Goal: Complete application form: Complete application form

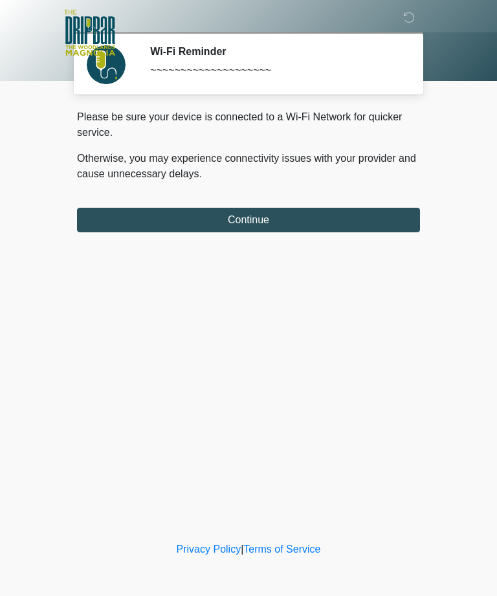
click at [341, 220] on button "Continue" at bounding box center [248, 220] width 343 height 25
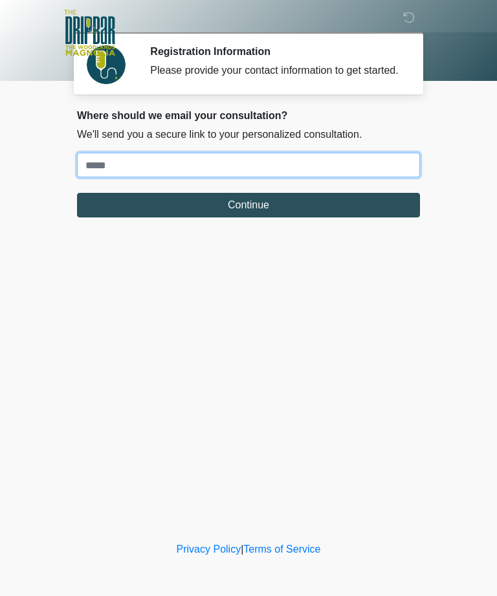
click at [325, 175] on input "Where should we email your treatment plan?" at bounding box center [248, 165] width 343 height 25
click at [272, 170] on input "Where should we email your treatment plan?" at bounding box center [248, 165] width 343 height 25
click at [369, 177] on input "Where should we email your treatment plan?" at bounding box center [248, 165] width 343 height 25
type input "**********"
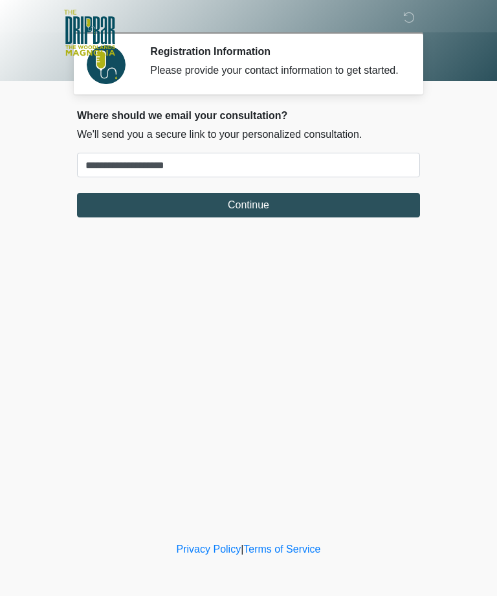
click at [378, 217] on button "Continue" at bounding box center [248, 205] width 343 height 25
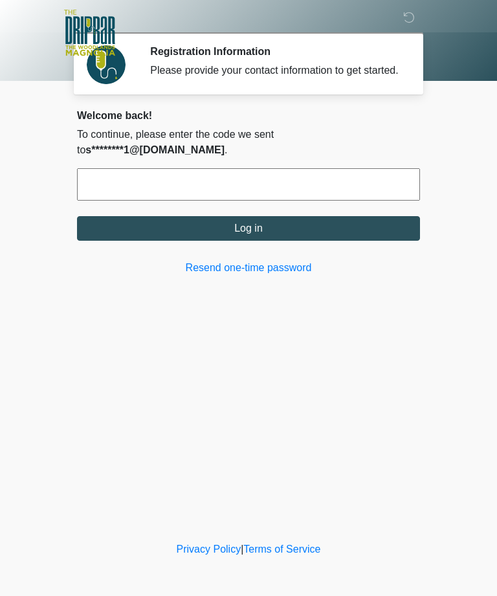
click at [200, 184] on input "text" at bounding box center [248, 184] width 343 height 32
type input "******"
click at [322, 232] on button "Log in" at bounding box center [248, 228] width 343 height 25
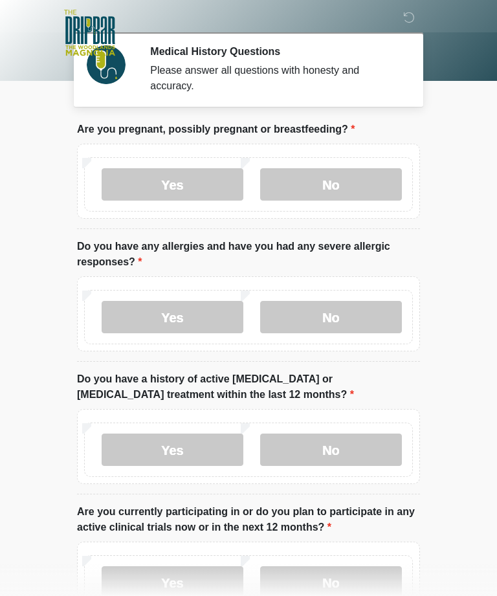
click at [357, 177] on label "No" at bounding box center [331, 184] width 142 height 32
click at [379, 316] on label "No" at bounding box center [331, 317] width 142 height 32
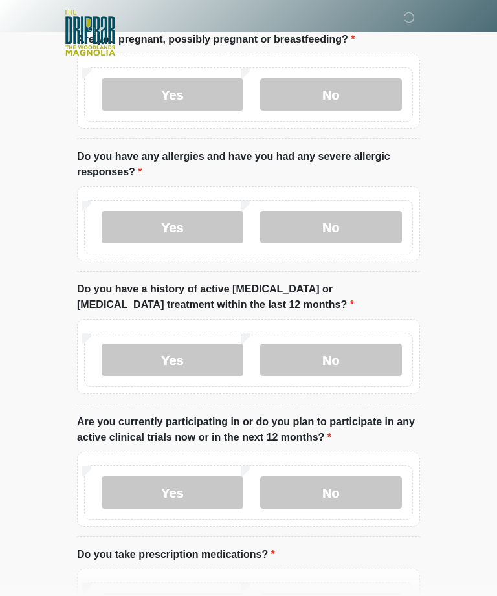
scroll to position [92, 0]
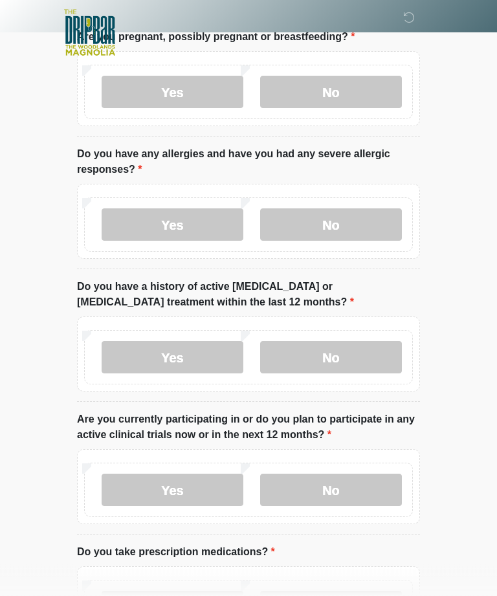
click at [377, 353] on label "No" at bounding box center [331, 358] width 142 height 32
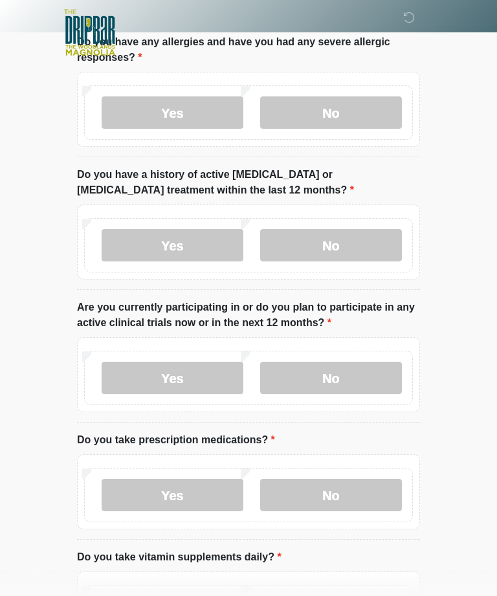
scroll to position [205, 0]
click at [381, 375] on label "No" at bounding box center [331, 378] width 142 height 32
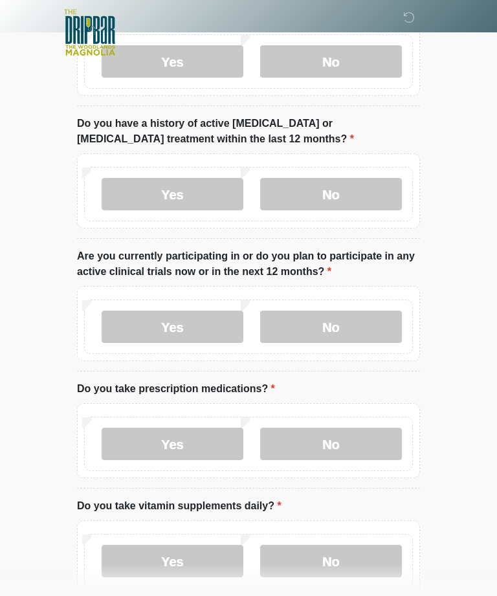
scroll to position [317, 0]
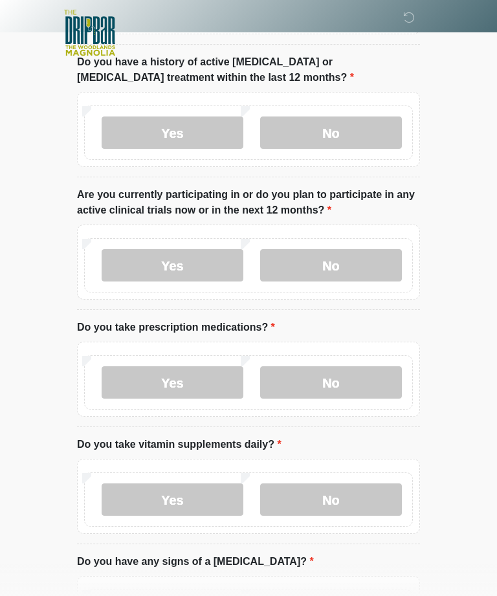
click at [372, 378] on label "No" at bounding box center [331, 382] width 142 height 32
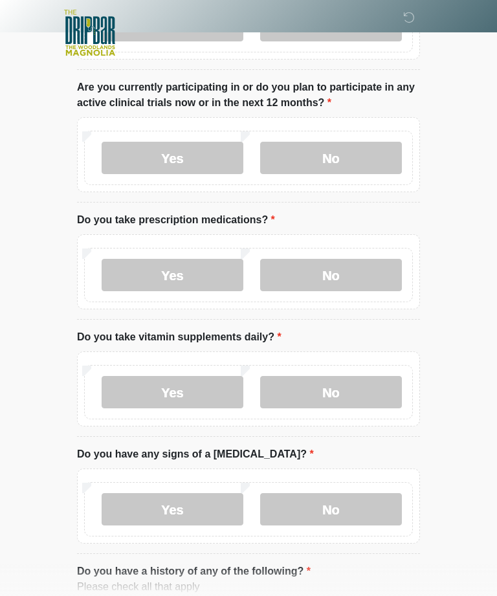
scroll to position [432, 0]
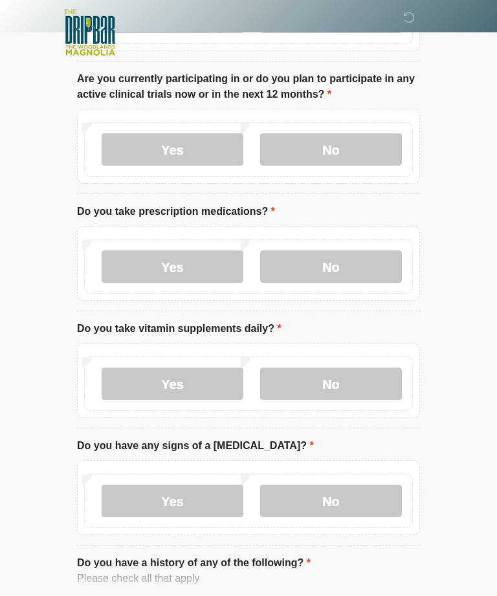
click at [363, 384] on label "No" at bounding box center [331, 384] width 142 height 32
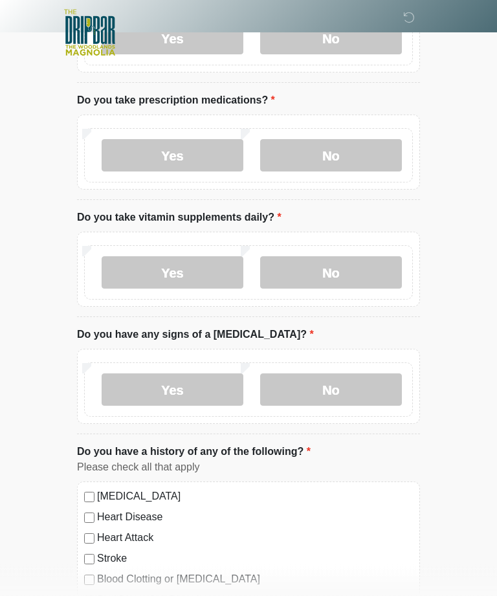
scroll to position [544, 0]
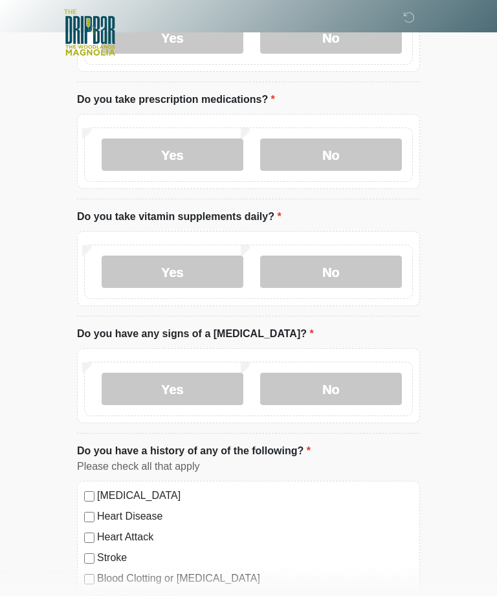
click at [374, 384] on label "No" at bounding box center [331, 389] width 142 height 32
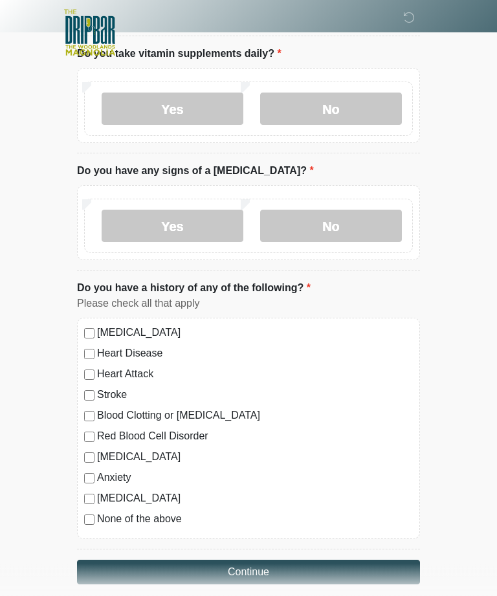
scroll to position [722, 0]
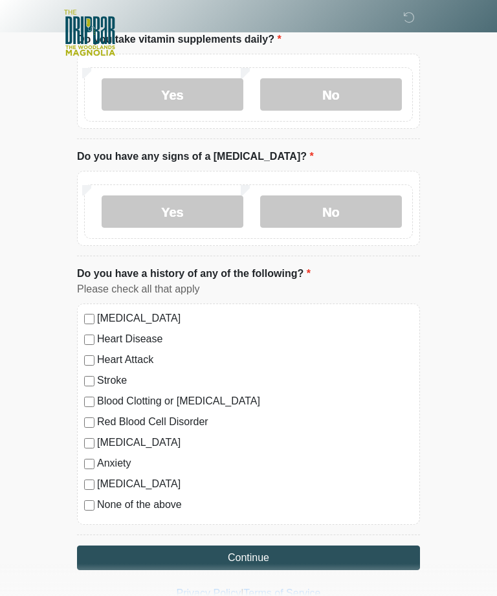
click at [296, 553] on button "Continue" at bounding box center [248, 558] width 343 height 25
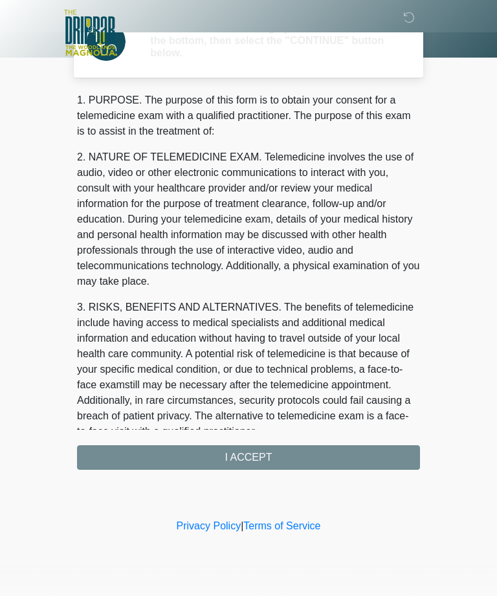
scroll to position [0, 0]
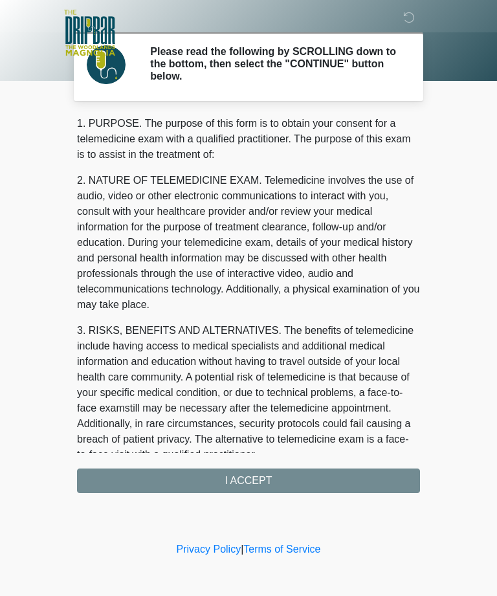
click at [285, 483] on div "1. PURPOSE. The purpose of this form is to obtain your consent for a telemedici…" at bounding box center [248, 304] width 343 height 377
click at [252, 483] on div "1. PURPOSE. The purpose of this form is to obtain your consent for a telemedici…" at bounding box center [248, 304] width 343 height 377
click at [254, 482] on div "1. PURPOSE. The purpose of this form is to obtain your consent for a telemedici…" at bounding box center [248, 304] width 343 height 377
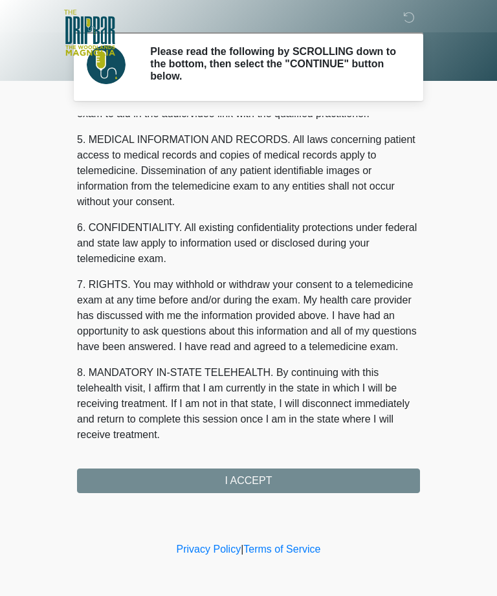
scroll to position [414, 0]
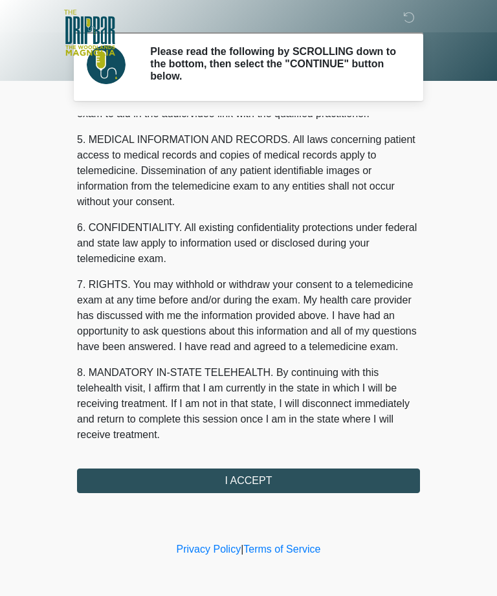
click at [250, 476] on button "I ACCEPT" at bounding box center [248, 481] width 343 height 25
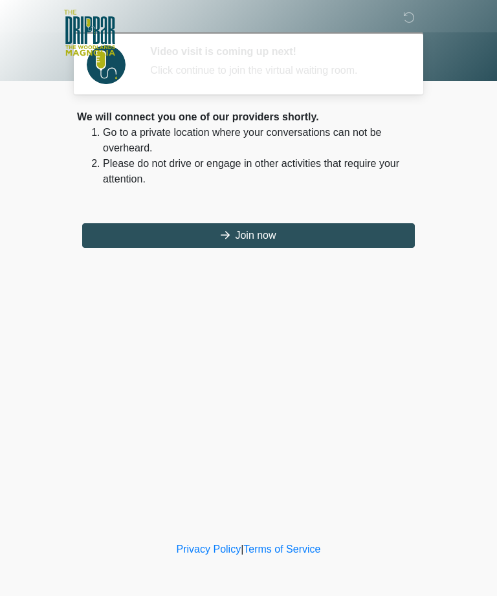
scroll to position [0, 0]
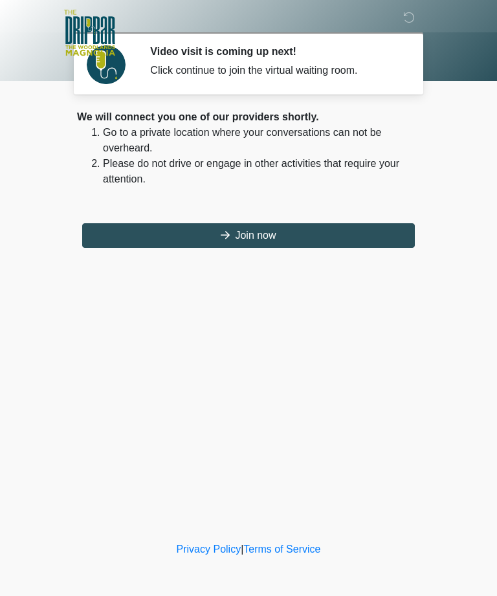
click at [269, 240] on button "Join now" at bounding box center [248, 235] width 333 height 25
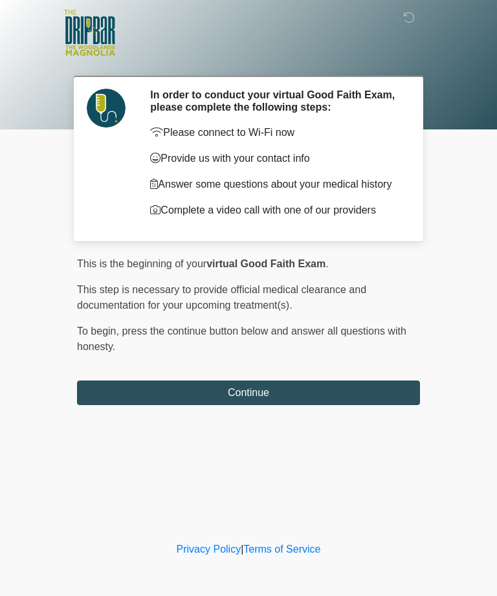
click at [365, 386] on button "Continue" at bounding box center [248, 393] width 343 height 25
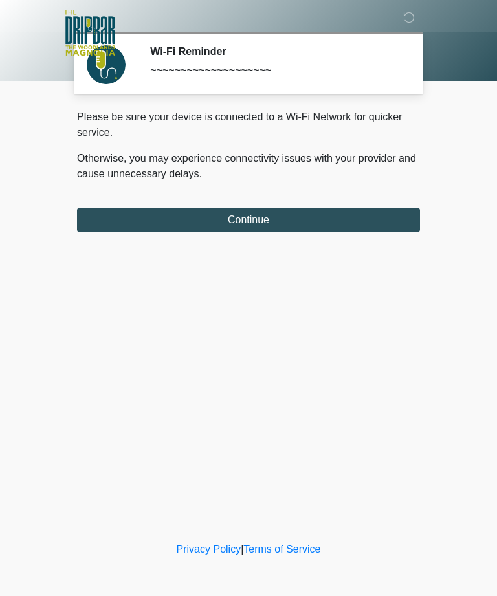
click at [145, 228] on button "Continue" at bounding box center [248, 220] width 343 height 25
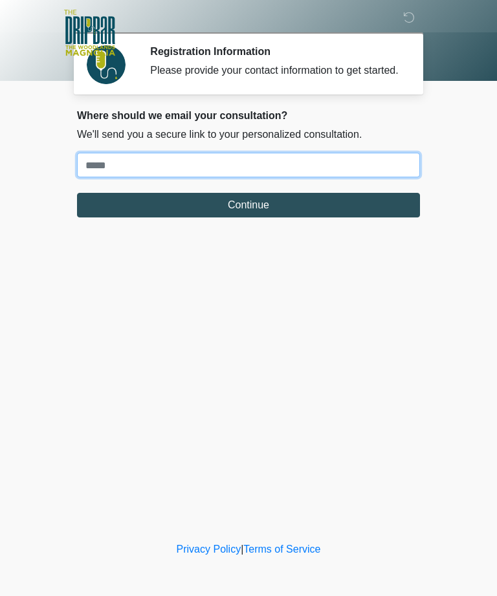
click at [126, 166] on input "Where should we email your treatment plan?" at bounding box center [248, 165] width 343 height 25
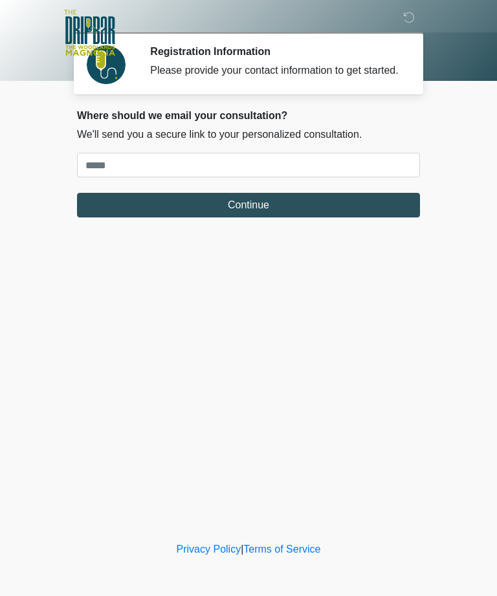
click at [124, 164] on div "Where should we email your consultation? We'll send you a secure link to your p…" at bounding box center [248, 163] width 343 height 108
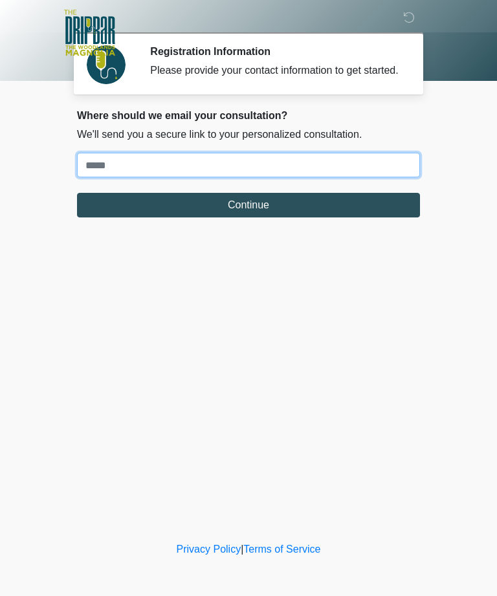
click at [103, 166] on input "Where should we email your treatment plan?" at bounding box center [248, 165] width 343 height 25
click at [82, 177] on input "**********" at bounding box center [248, 165] width 343 height 25
click at [364, 174] on input "**********" at bounding box center [248, 165] width 343 height 25
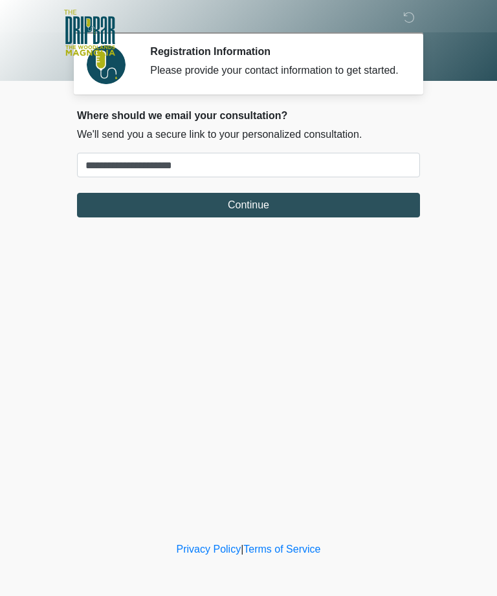
click at [394, 217] on button "Continue" at bounding box center [248, 205] width 343 height 25
click at [350, 214] on button "Continue" at bounding box center [248, 205] width 343 height 25
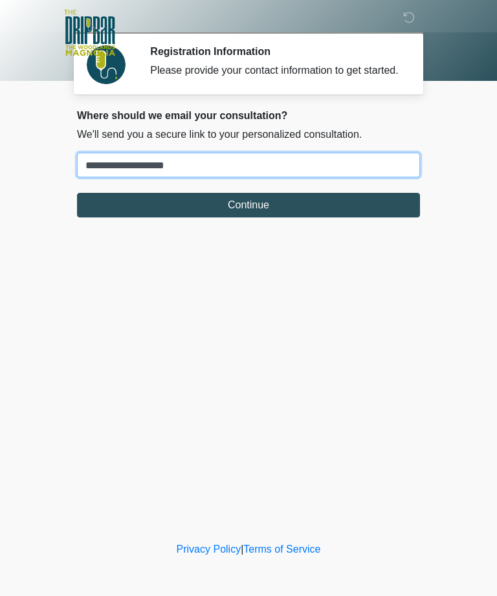
type input "**********"
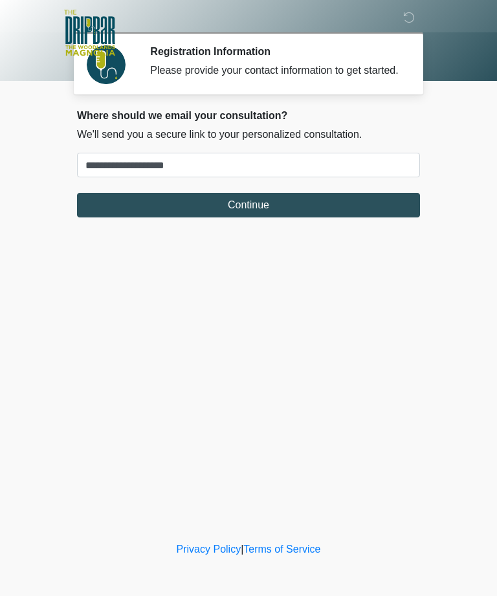
click at [293, 217] on button "Continue" at bounding box center [248, 205] width 343 height 25
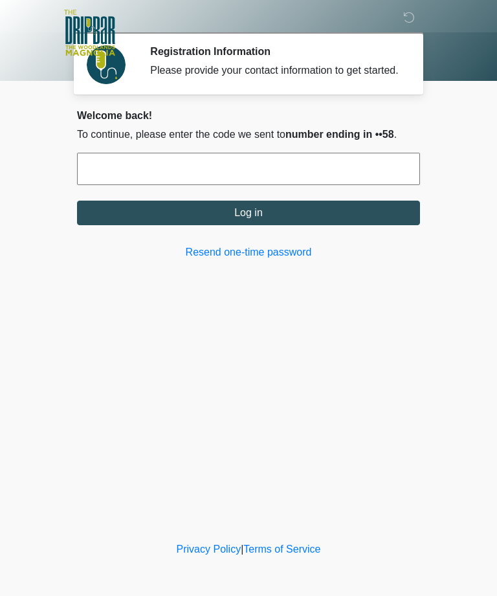
click at [373, 185] on input "text" at bounding box center [248, 169] width 343 height 32
type input "******"
click at [348, 225] on button "Log in" at bounding box center [248, 213] width 343 height 25
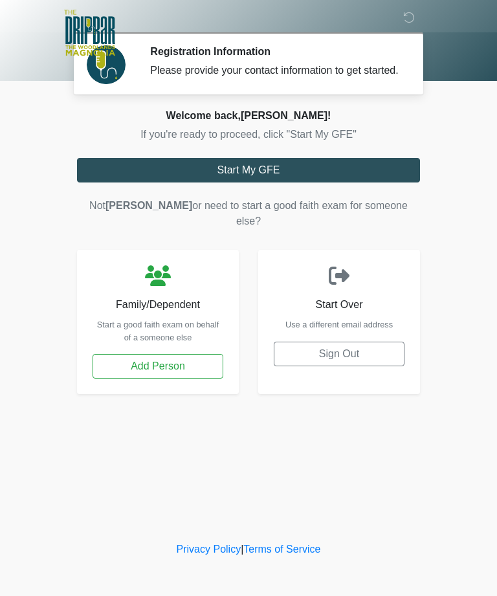
click at [401, 183] on button "Start My GFE" at bounding box center [248, 170] width 343 height 25
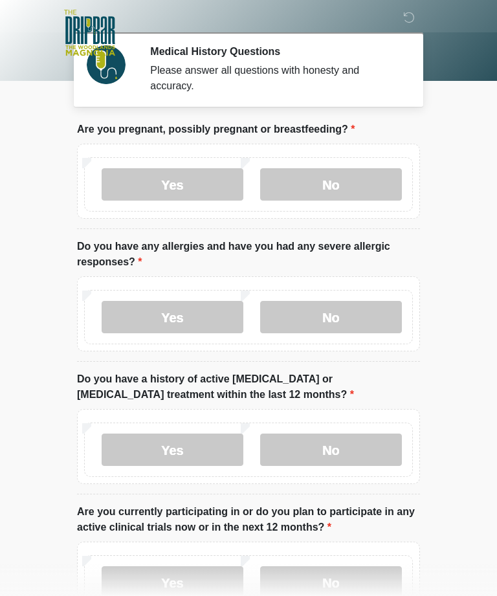
click at [366, 183] on label "No" at bounding box center [331, 184] width 142 height 32
click at [357, 319] on label "No" at bounding box center [331, 317] width 142 height 32
click at [385, 437] on label "No" at bounding box center [331, 450] width 142 height 32
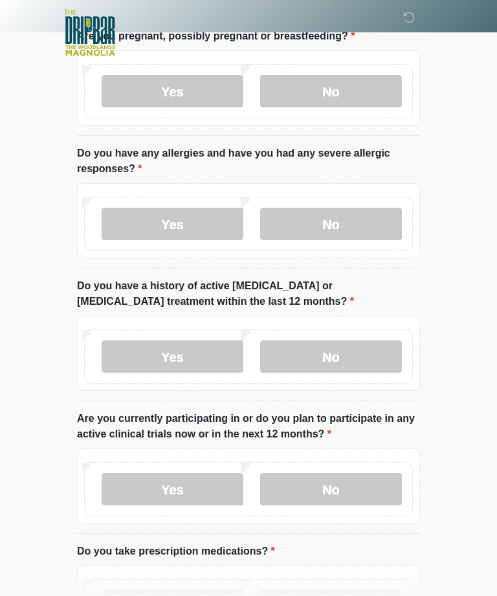
scroll to position [148, 0]
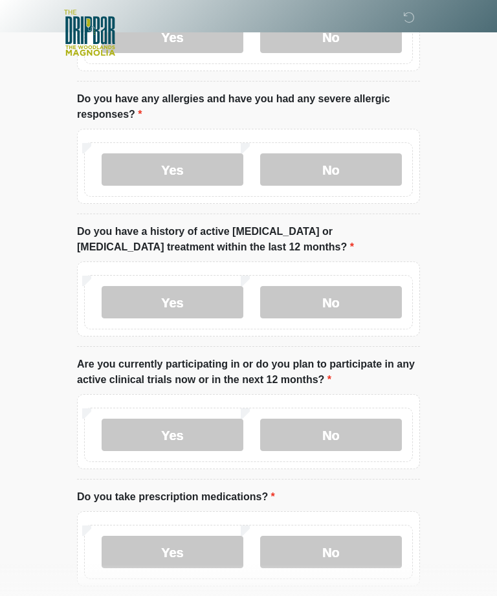
click at [385, 425] on label "No" at bounding box center [331, 435] width 142 height 32
click at [382, 557] on label "No" at bounding box center [331, 552] width 142 height 32
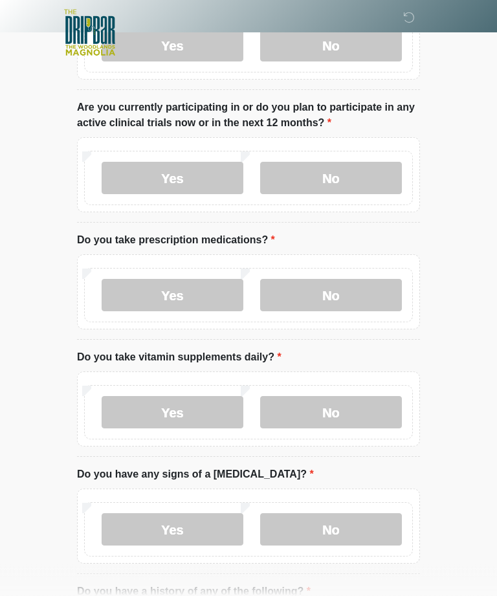
click at [361, 414] on label "No" at bounding box center [331, 413] width 142 height 32
click at [366, 539] on label "No" at bounding box center [331, 529] width 142 height 32
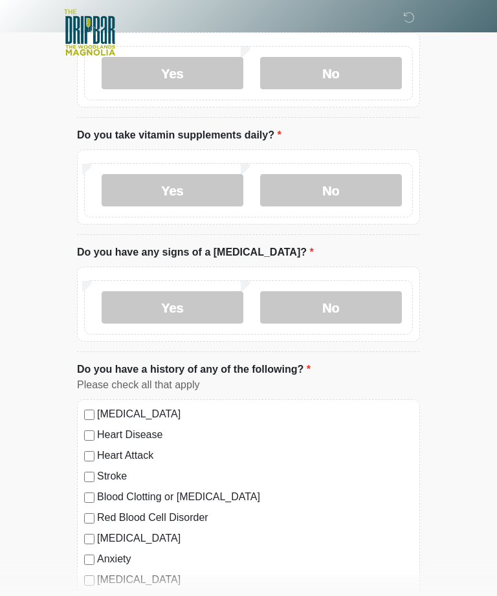
scroll to position [663, 0]
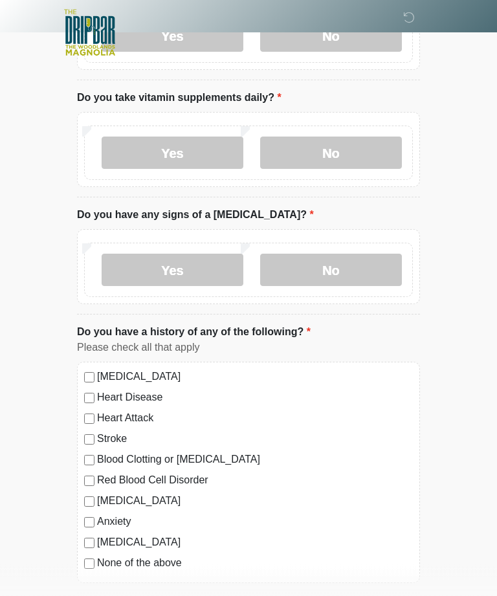
click at [76, 568] on div "This is the beginning of your virtual Good Faith Exam . ﻿﻿﻿﻿﻿﻿﻿ This step is ne…" at bounding box center [248, 43] width 362 height 1171
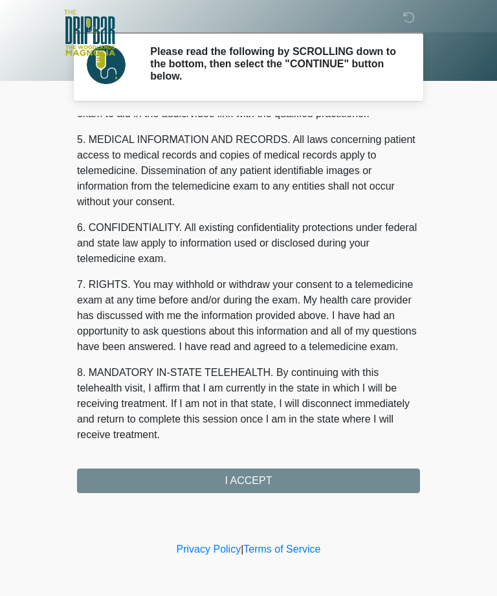
scroll to position [414, 0]
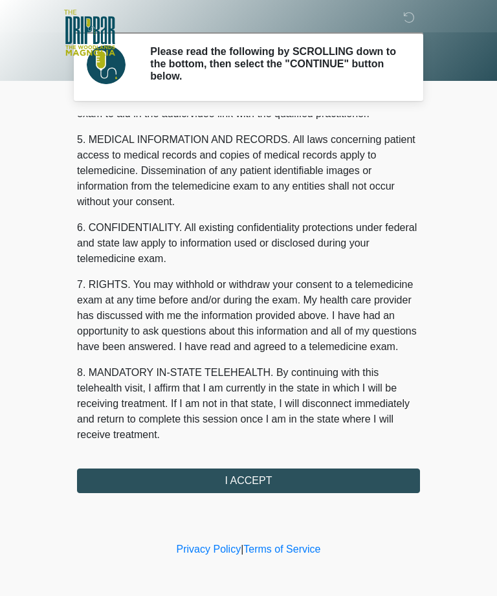
click at [278, 480] on button "I ACCEPT" at bounding box center [248, 481] width 343 height 25
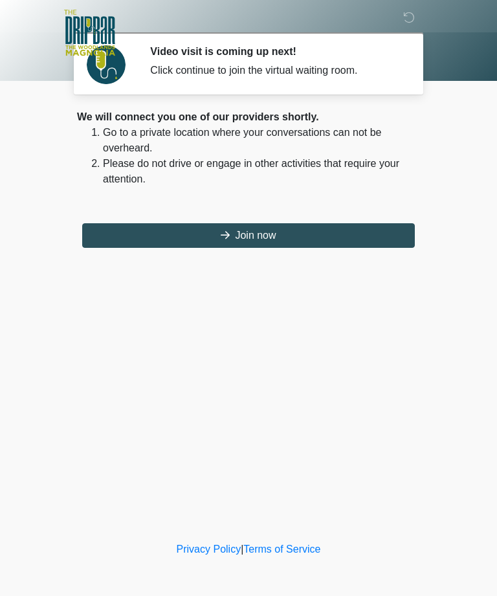
click at [271, 236] on button "Join now" at bounding box center [248, 235] width 333 height 25
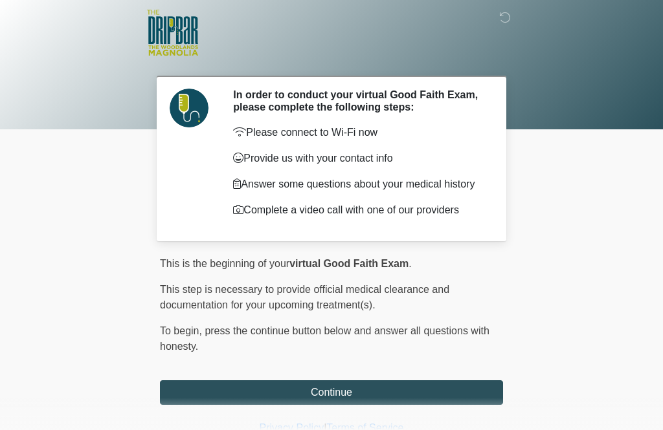
click at [342, 400] on button "Continue" at bounding box center [331, 393] width 343 height 25
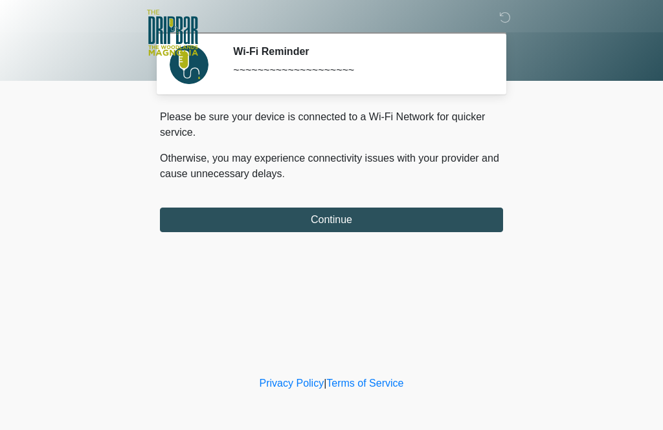
click at [395, 225] on button "Continue" at bounding box center [331, 220] width 343 height 25
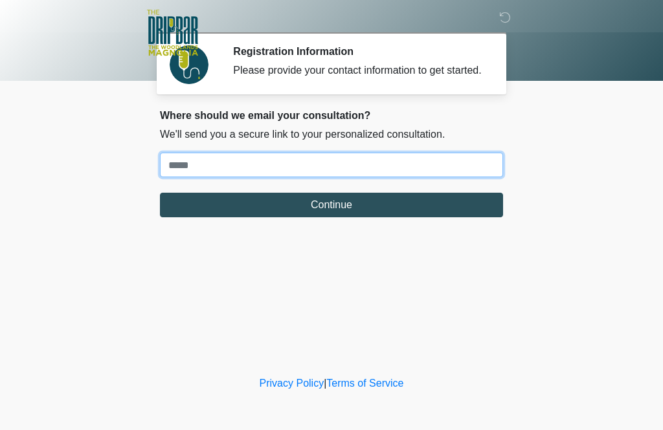
click at [382, 177] on input "Where should we email your treatment plan?" at bounding box center [331, 165] width 343 height 25
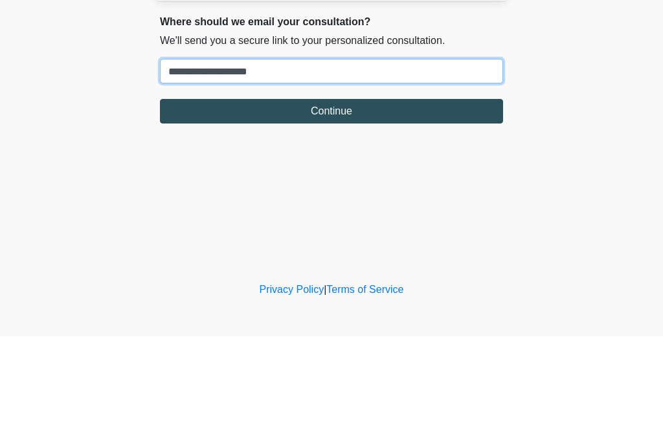
type input "**********"
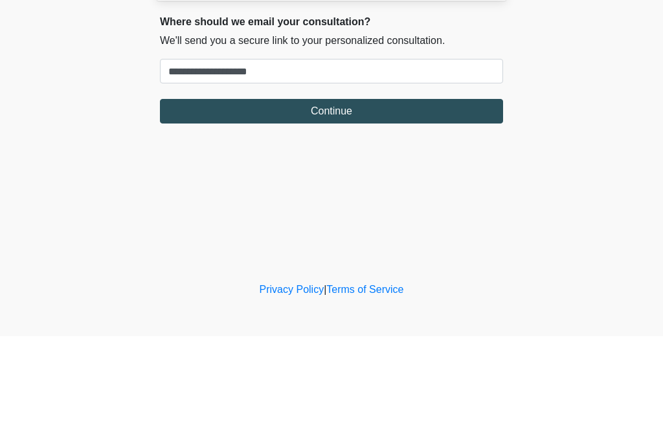
click at [381, 193] on button "Continue" at bounding box center [331, 205] width 343 height 25
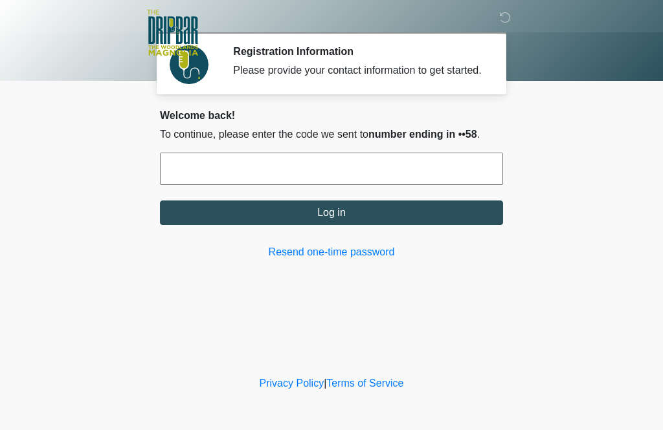
click at [333, 185] on input "text" at bounding box center [331, 169] width 343 height 32
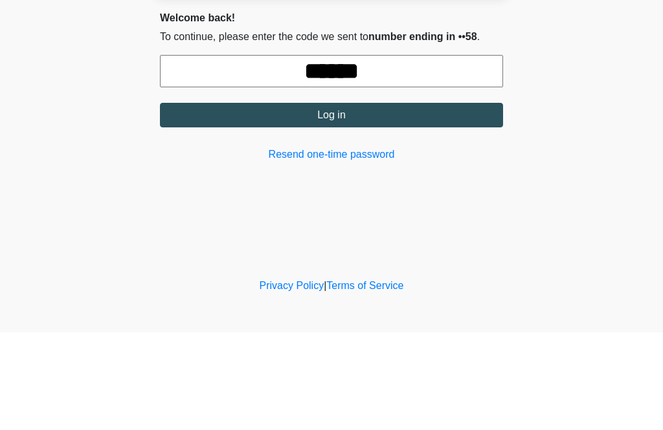
type input "******"
click at [404, 141] on div "Welcome back! To continue, please enter the code we sent to number ending in ••…" at bounding box center [331, 184] width 343 height 151
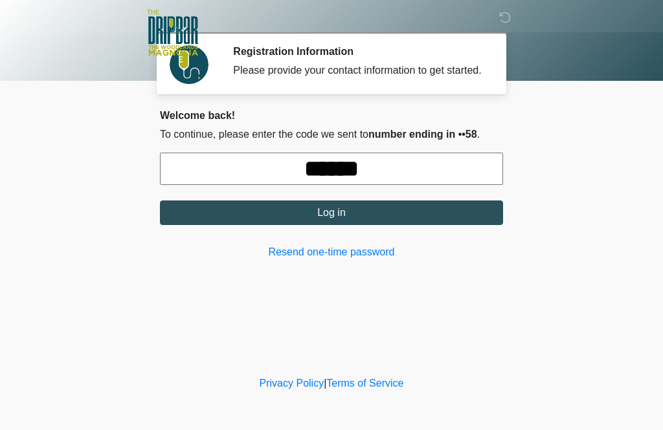
click at [408, 225] on button "Log in" at bounding box center [331, 213] width 343 height 25
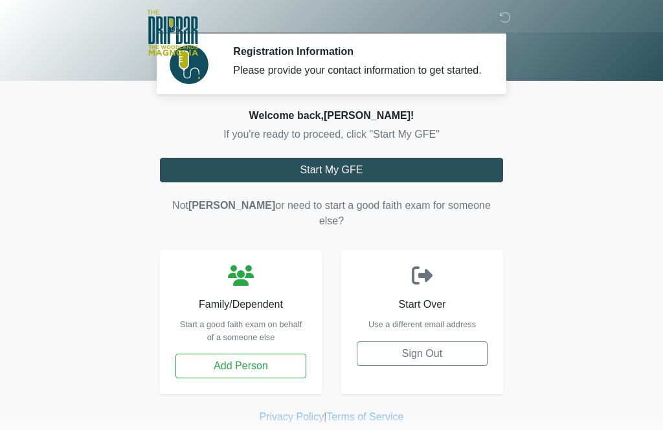
click at [266, 373] on button "Add Person" at bounding box center [240, 366] width 131 height 25
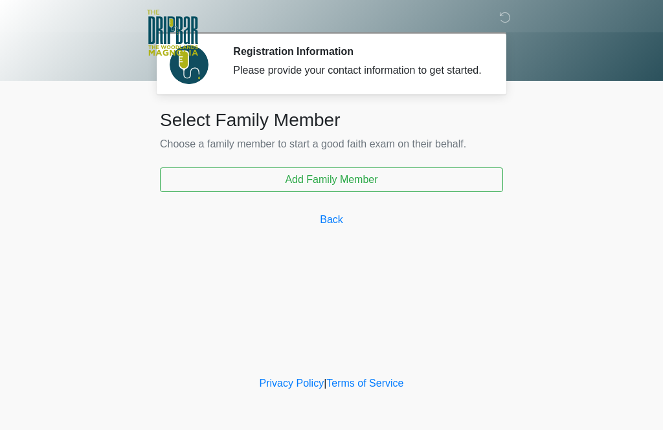
click at [357, 192] on button "Add Family Member" at bounding box center [331, 180] width 343 height 25
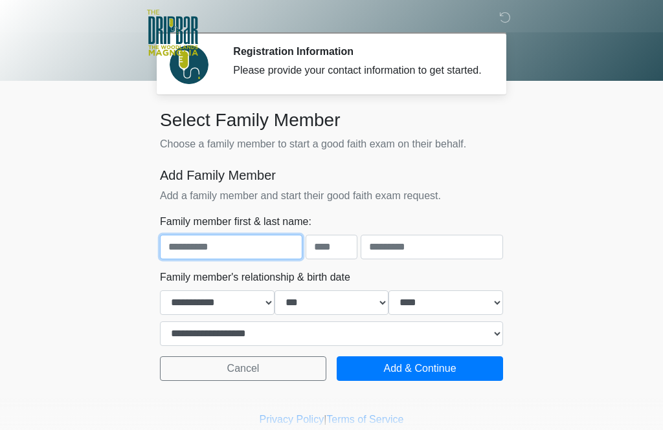
click at [239, 258] on input "text" at bounding box center [231, 247] width 142 height 25
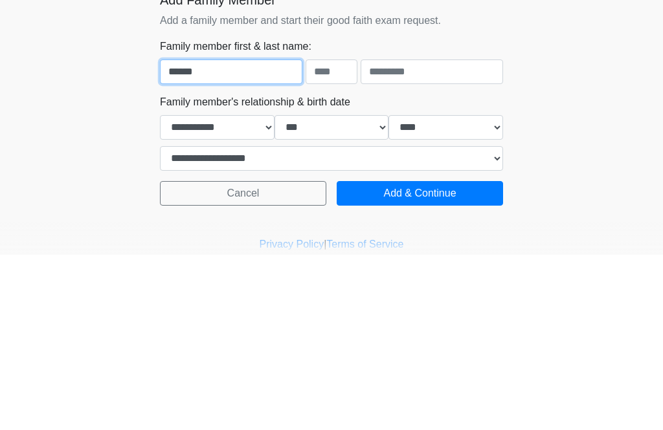
type input "******"
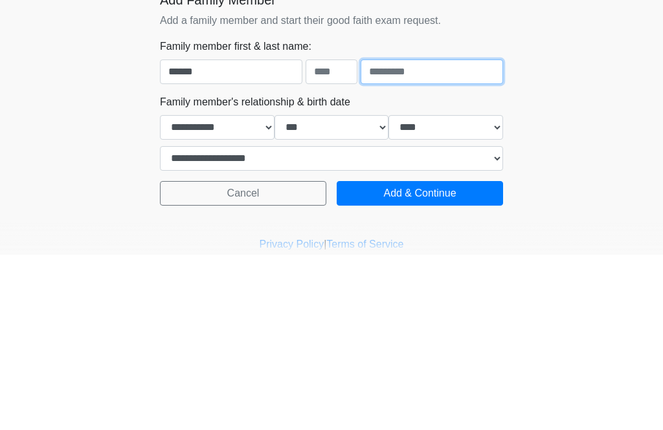
click at [426, 235] on input "text" at bounding box center [431, 247] width 142 height 25
type input "*"
type input "*****"
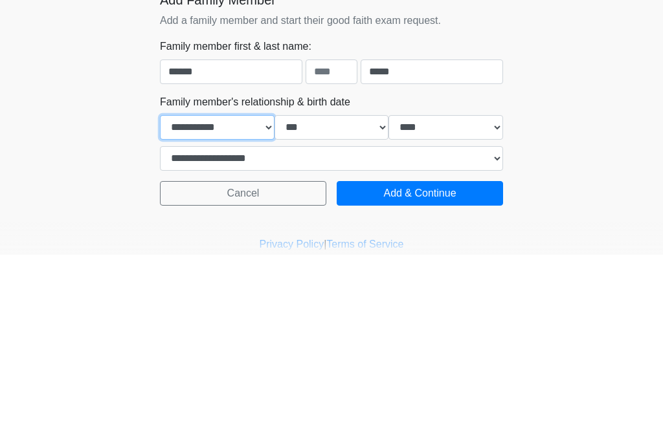
click at [229, 291] on select "**********" at bounding box center [217, 303] width 115 height 25
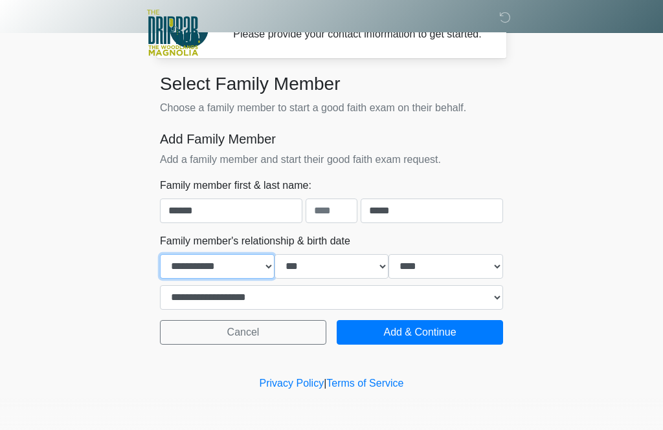
select select "*"
click at [346, 261] on select "*** * * * * * * * * * ** ** ** ** ** ** ** ** ** ** ** ** ** ** ** ** ** ** ** …" at bounding box center [331, 266] width 115 height 25
select select "*"
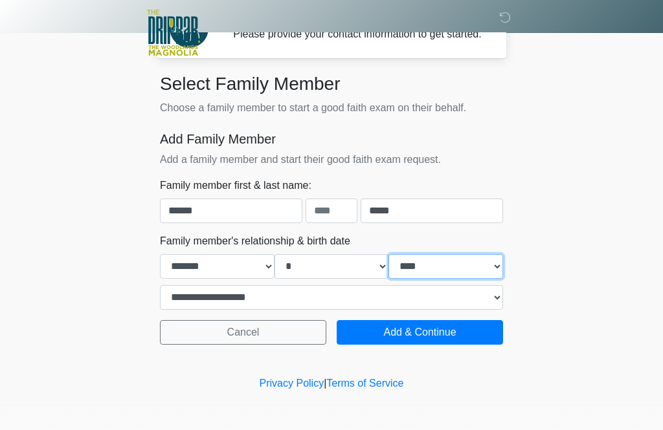
click at [456, 277] on select "**** **** **** **** **** **** **** **** **** **** **** **** **** **** **** ****…" at bounding box center [445, 266] width 115 height 25
select select "****"
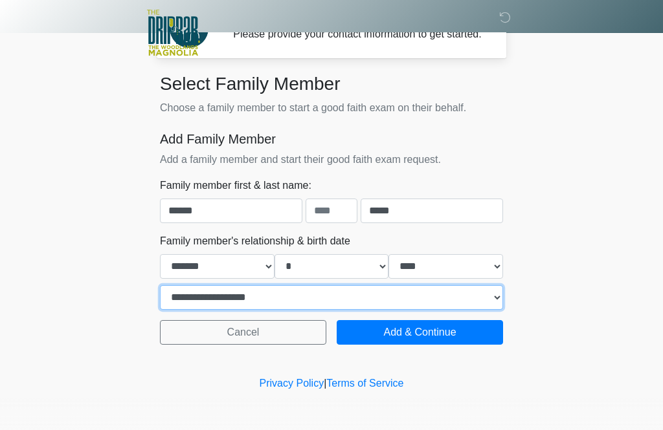
click at [352, 303] on select "**********" at bounding box center [331, 297] width 343 height 25
select select "*****"
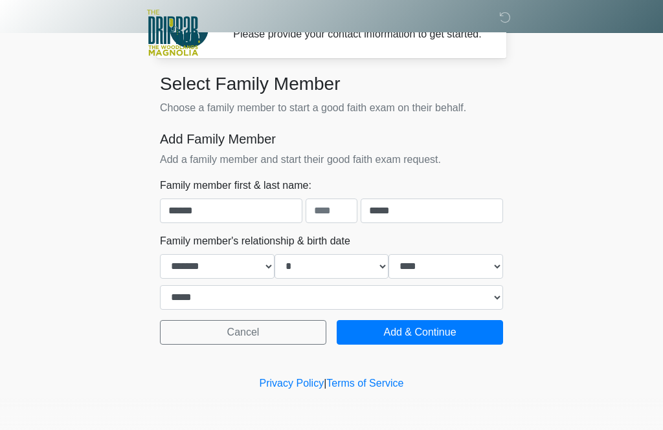
click at [437, 341] on button "Add & Continue" at bounding box center [420, 332] width 166 height 25
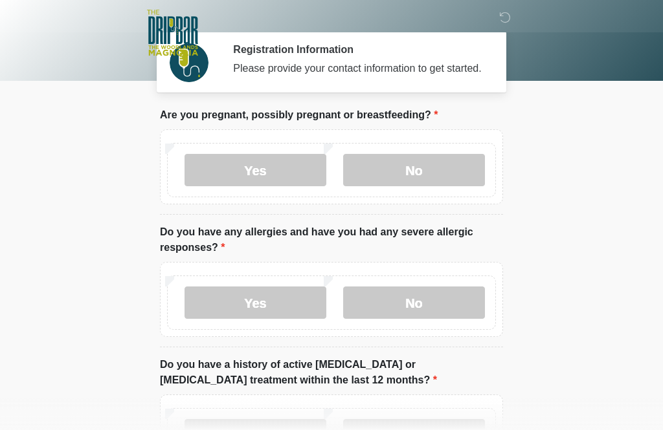
scroll to position [0, 0]
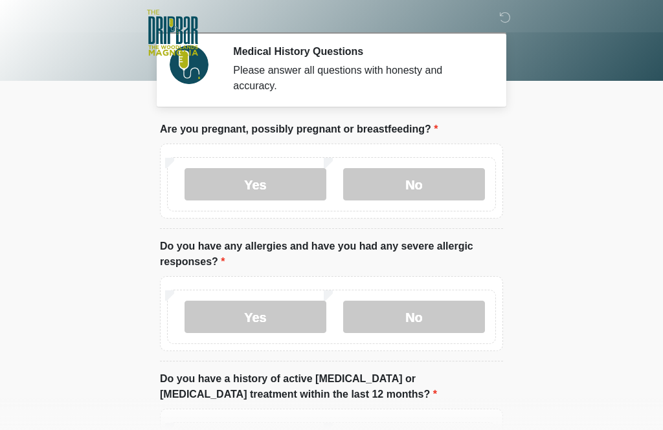
click at [440, 184] on label "No" at bounding box center [414, 184] width 142 height 32
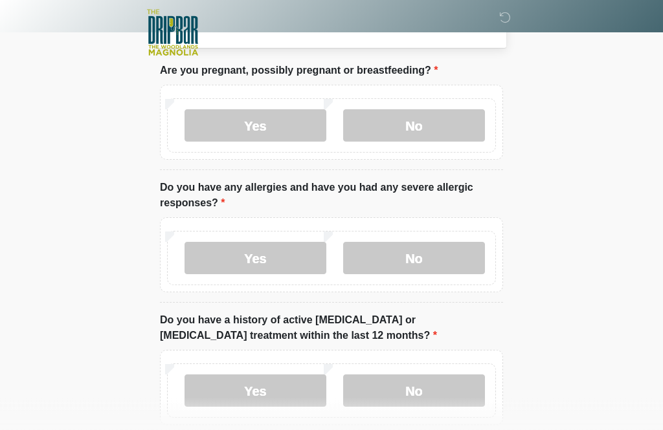
scroll to position [83, 0]
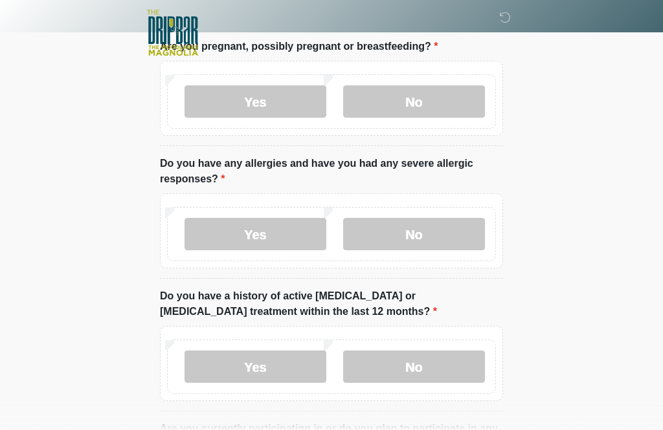
click at [461, 230] on label "No" at bounding box center [414, 234] width 142 height 32
click at [451, 376] on label "No" at bounding box center [414, 367] width 142 height 32
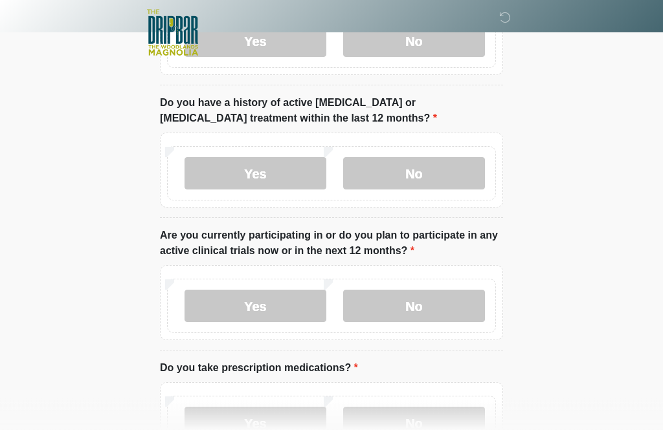
click at [452, 320] on label "No" at bounding box center [414, 307] width 142 height 32
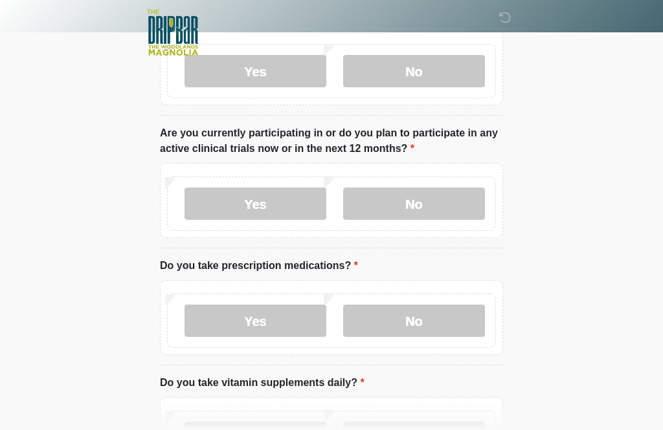
click at [467, 323] on label "No" at bounding box center [414, 321] width 142 height 32
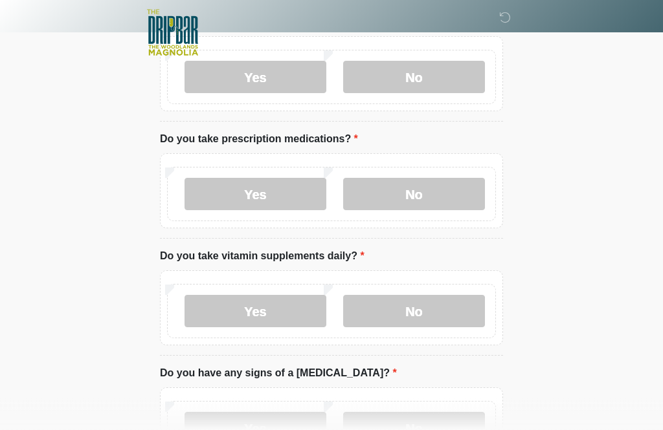
click at [456, 311] on label "No" at bounding box center [414, 312] width 142 height 32
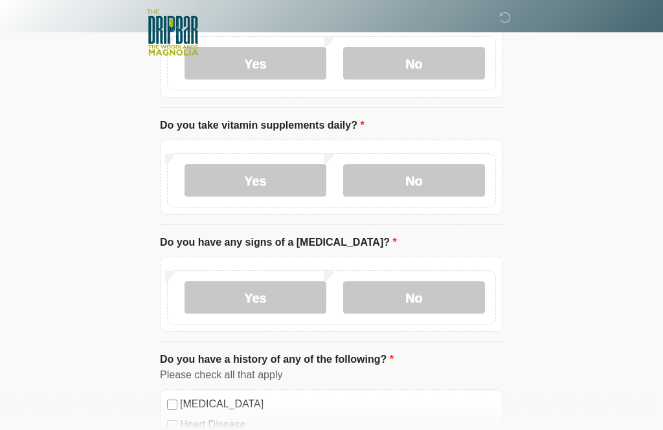
click at [450, 293] on label "No" at bounding box center [414, 298] width 142 height 32
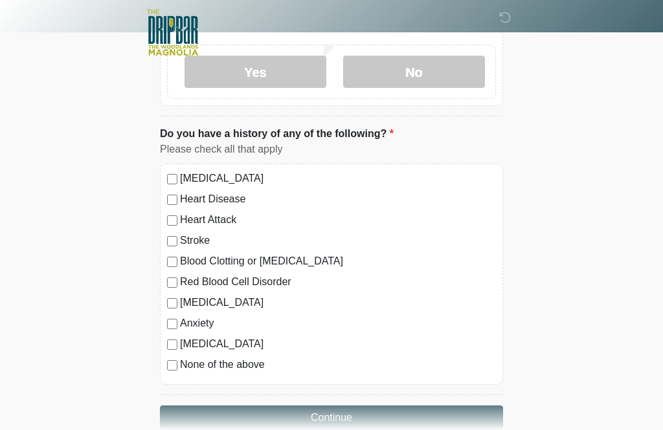
scroll to position [888, 0]
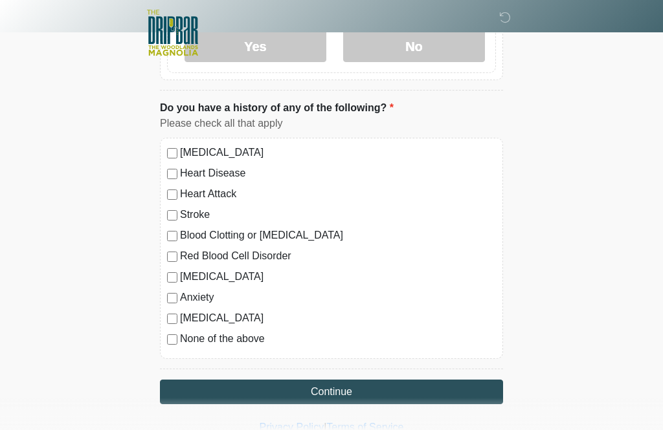
click at [234, 342] on label "None of the above" at bounding box center [338, 339] width 316 height 16
click at [291, 394] on button "Continue" at bounding box center [331, 392] width 343 height 25
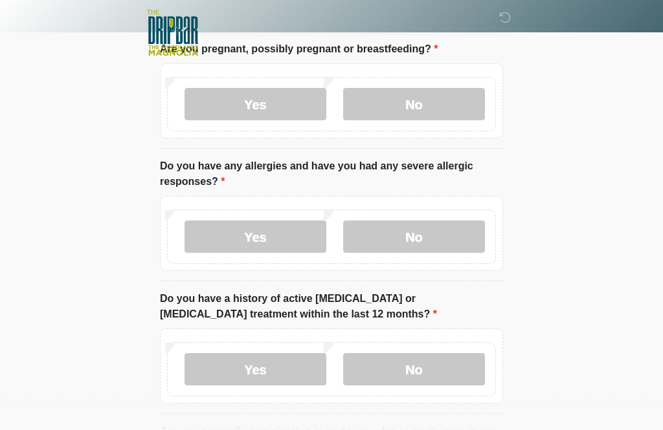
scroll to position [0, 0]
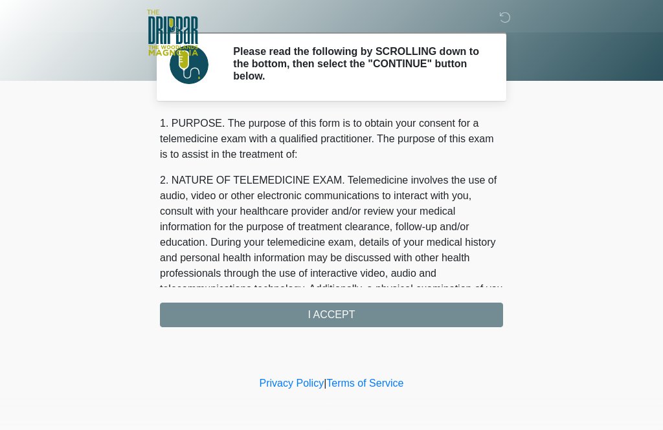
click at [380, 311] on div "1. PURPOSE. The purpose of this form is to obtain your consent for a telemedici…" at bounding box center [331, 222] width 343 height 212
click at [311, 324] on div "1. PURPOSE. The purpose of this form is to obtain your consent for a telemedici…" at bounding box center [331, 222] width 343 height 212
click at [335, 309] on div "1. PURPOSE. The purpose of this form is to obtain your consent for a telemedici…" at bounding box center [331, 222] width 343 height 212
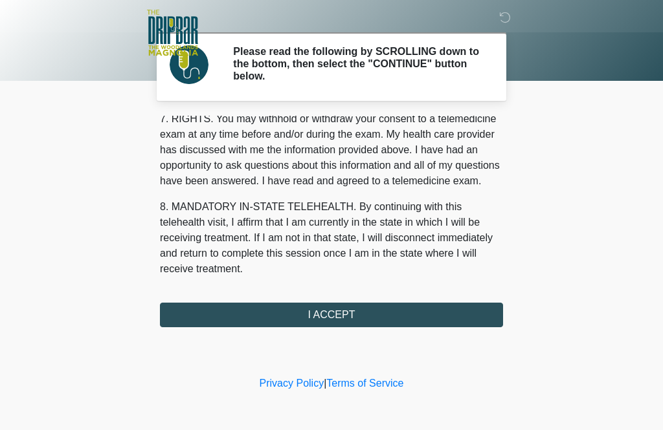
scroll to position [579, 0]
click at [351, 326] on button "I ACCEPT" at bounding box center [331, 315] width 343 height 25
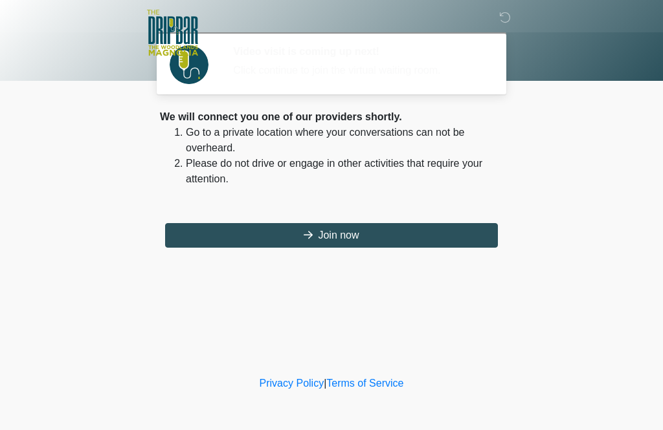
scroll to position [0, 0]
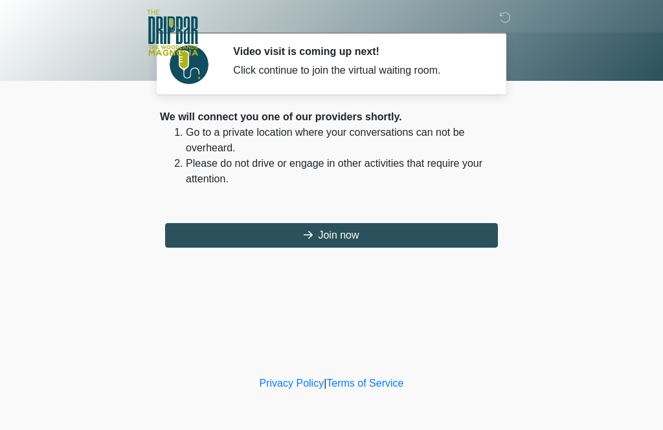
click at [369, 236] on button "Join now" at bounding box center [331, 235] width 333 height 25
